Goal: Consume media (video, audio)

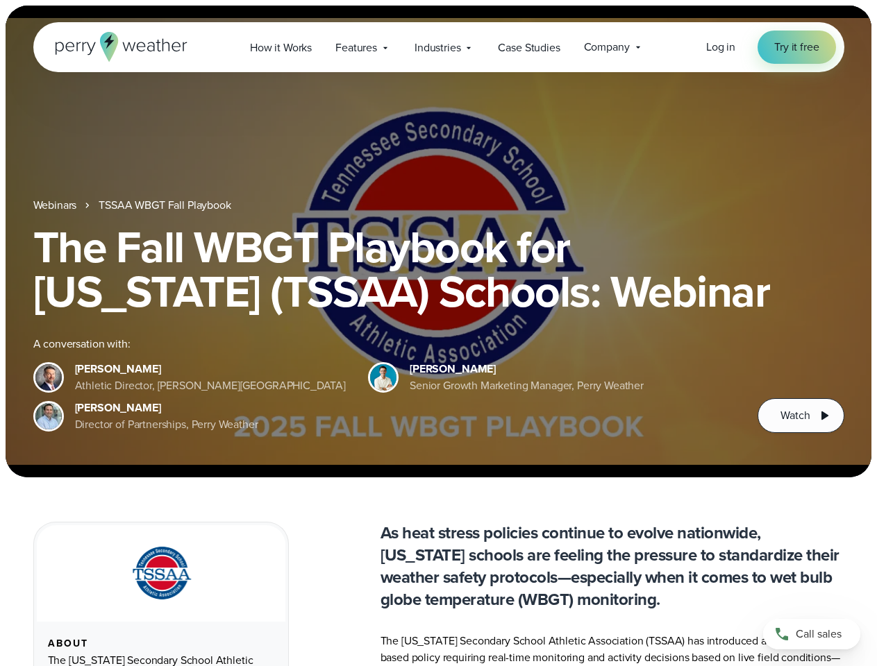
click at [438, 333] on div "The Fall WBGT Playbook for [US_STATE] (TSSAA) Schools: Webinar A conversation w…" at bounding box center [438, 329] width 811 height 208
click at [438, 47] on span "Industries" at bounding box center [437, 48] width 46 height 17
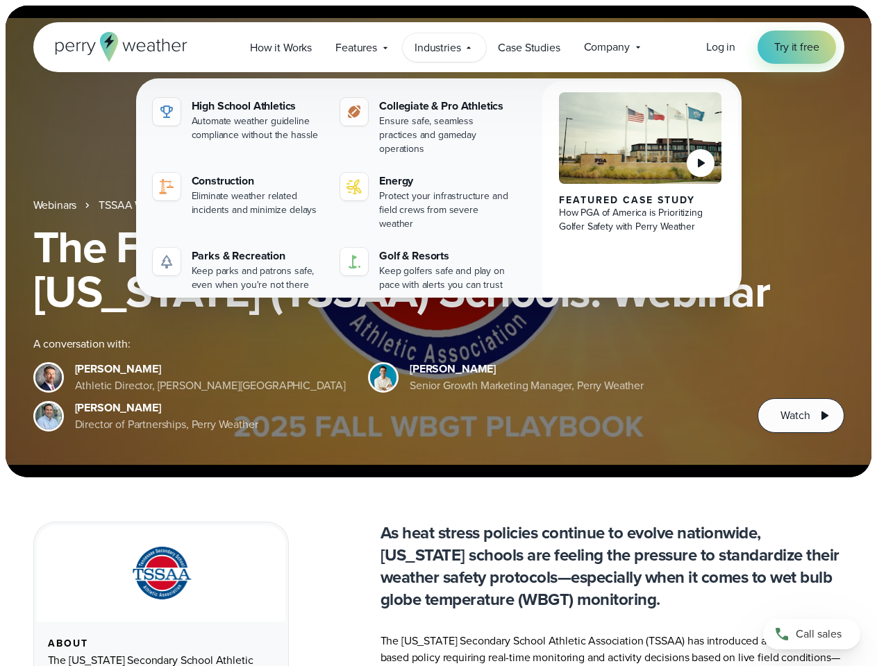
click at [438, 242] on h1 "The Fall WBGT Playbook for [US_STATE] (TSSAA) Schools: Webinar" at bounding box center [438, 269] width 811 height 89
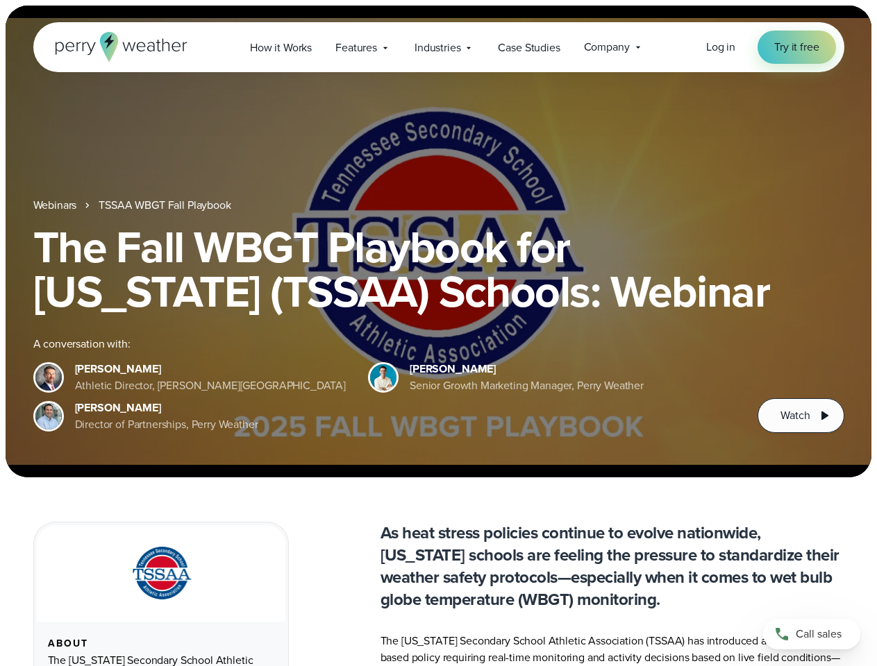
click at [166, 205] on link "TSSAA WBGT Fall Playbook" at bounding box center [165, 205] width 132 height 17
click at [800, 416] on span "Watch" at bounding box center [794, 415] width 29 height 17
